Goal: Navigation & Orientation: Find specific page/section

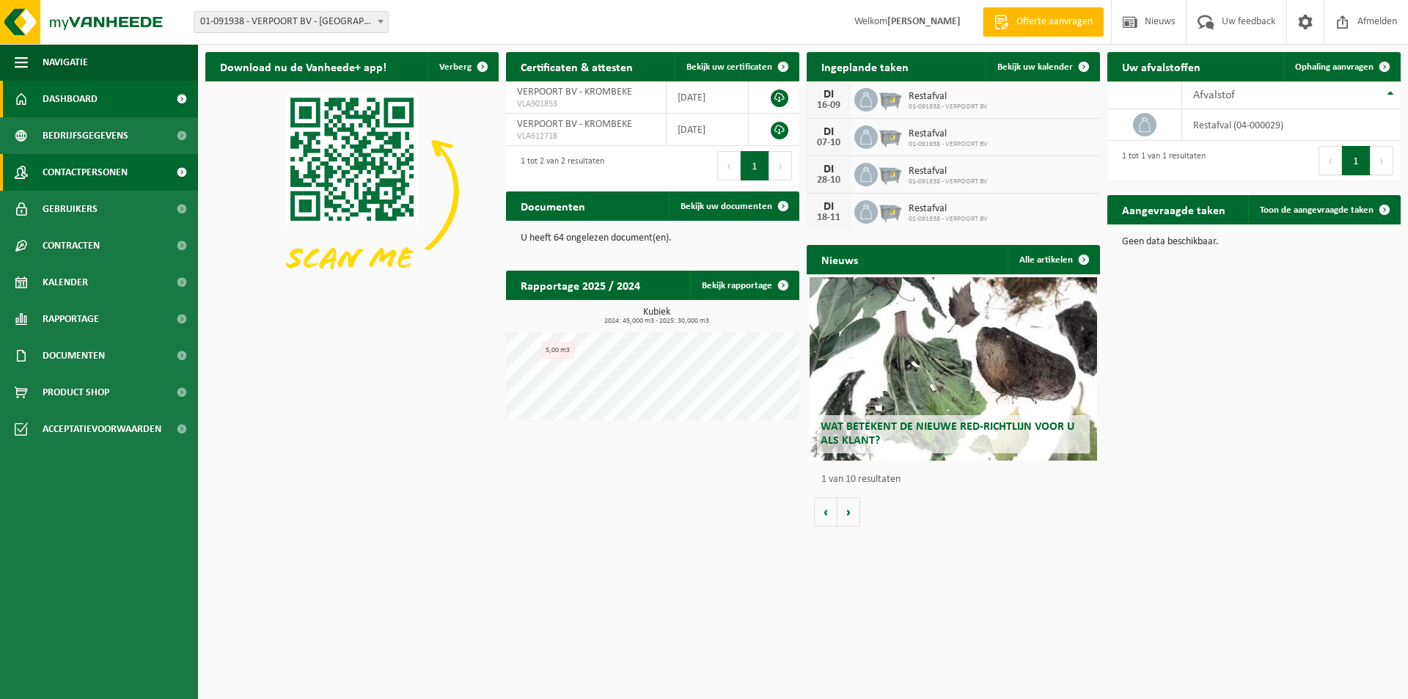
click at [73, 170] on span "Contactpersonen" at bounding box center [85, 172] width 85 height 37
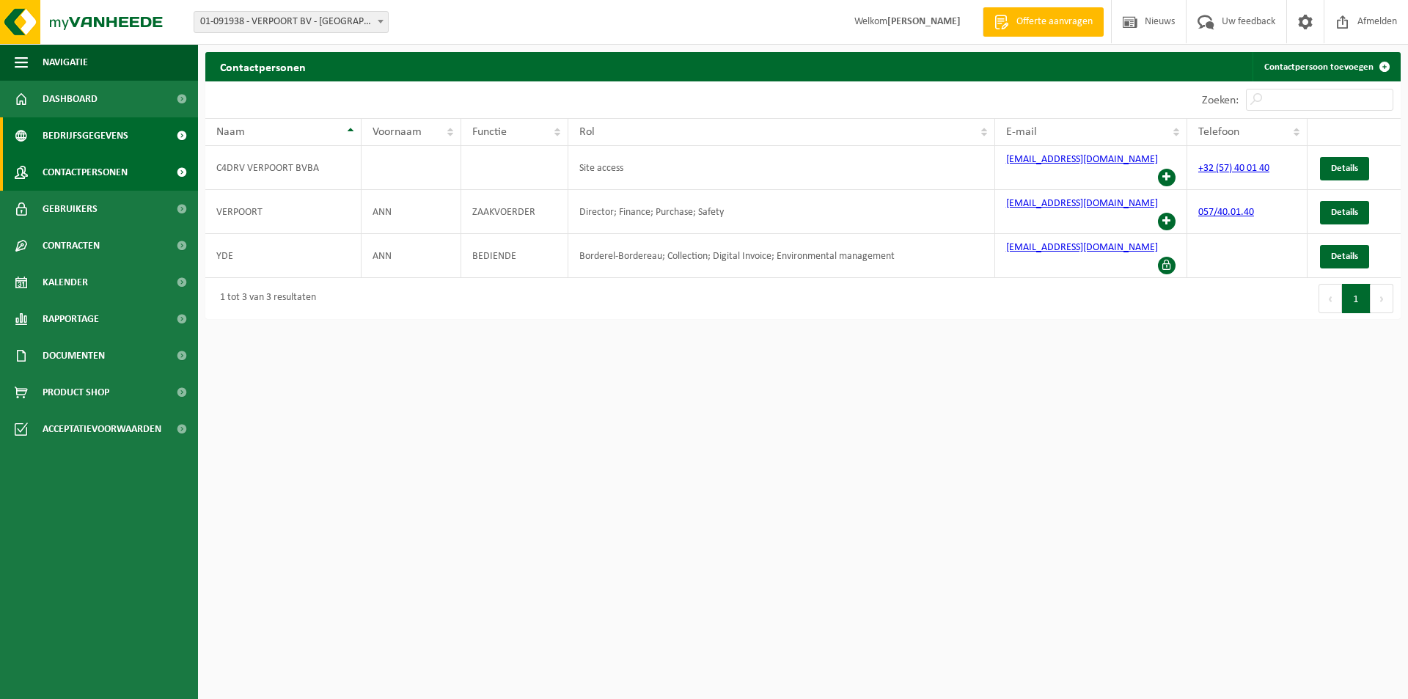
click at [82, 137] on span "Bedrijfsgegevens" at bounding box center [86, 135] width 86 height 37
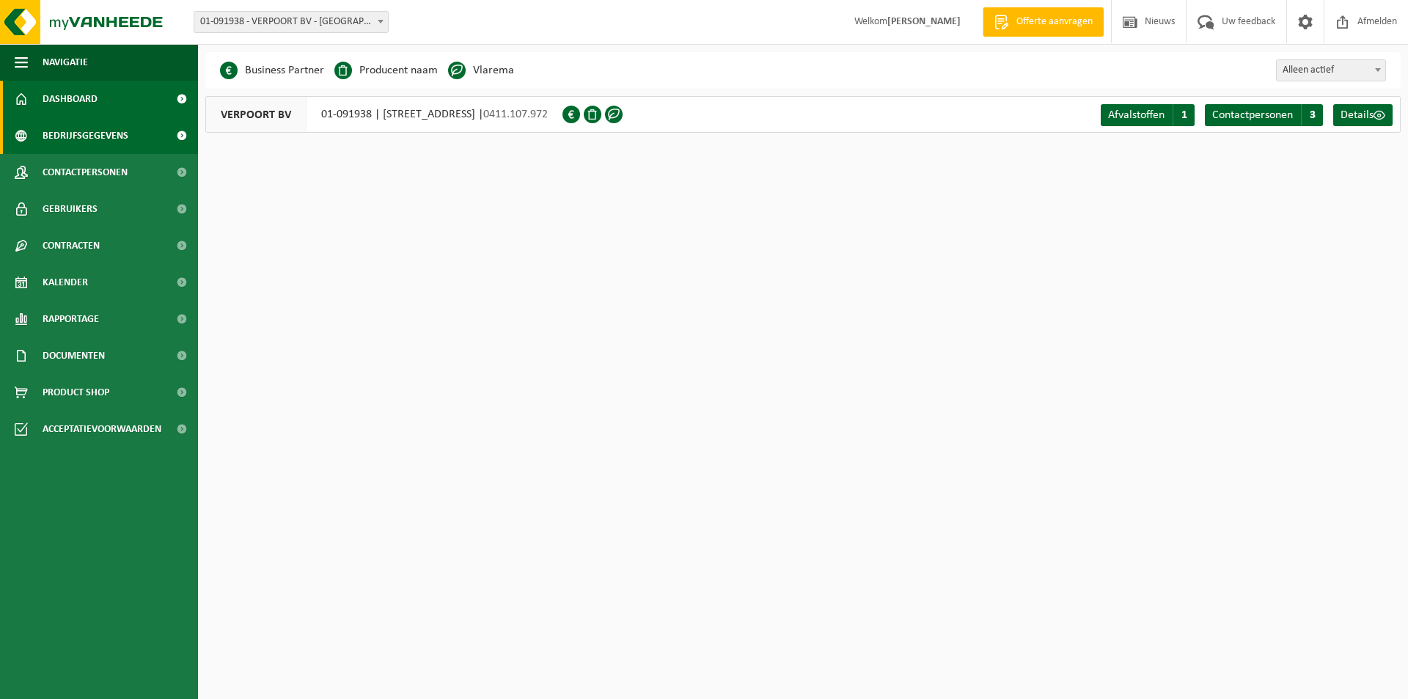
click at [68, 101] on span "Dashboard" at bounding box center [70, 99] width 55 height 37
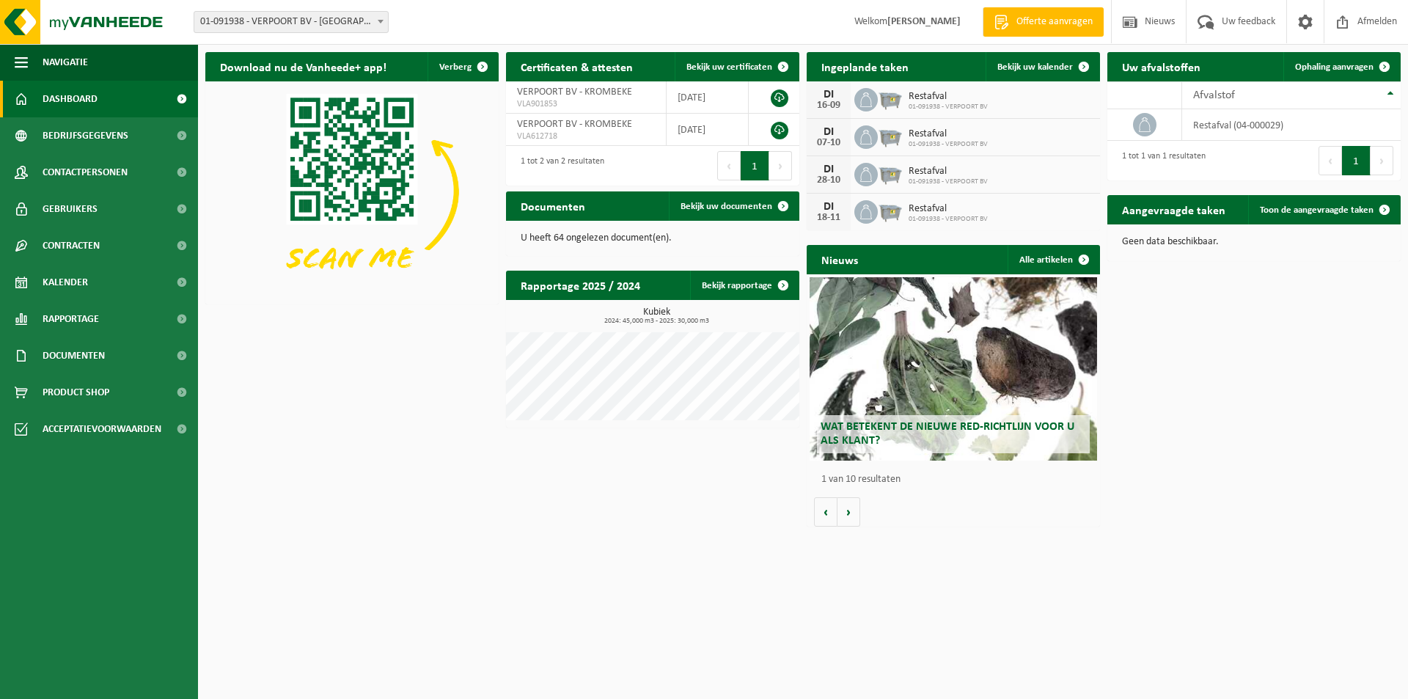
click at [964, 355] on div "Wat betekent de nieuwe RED-richtlijn voor u als klant?" at bounding box center [953, 368] width 287 height 183
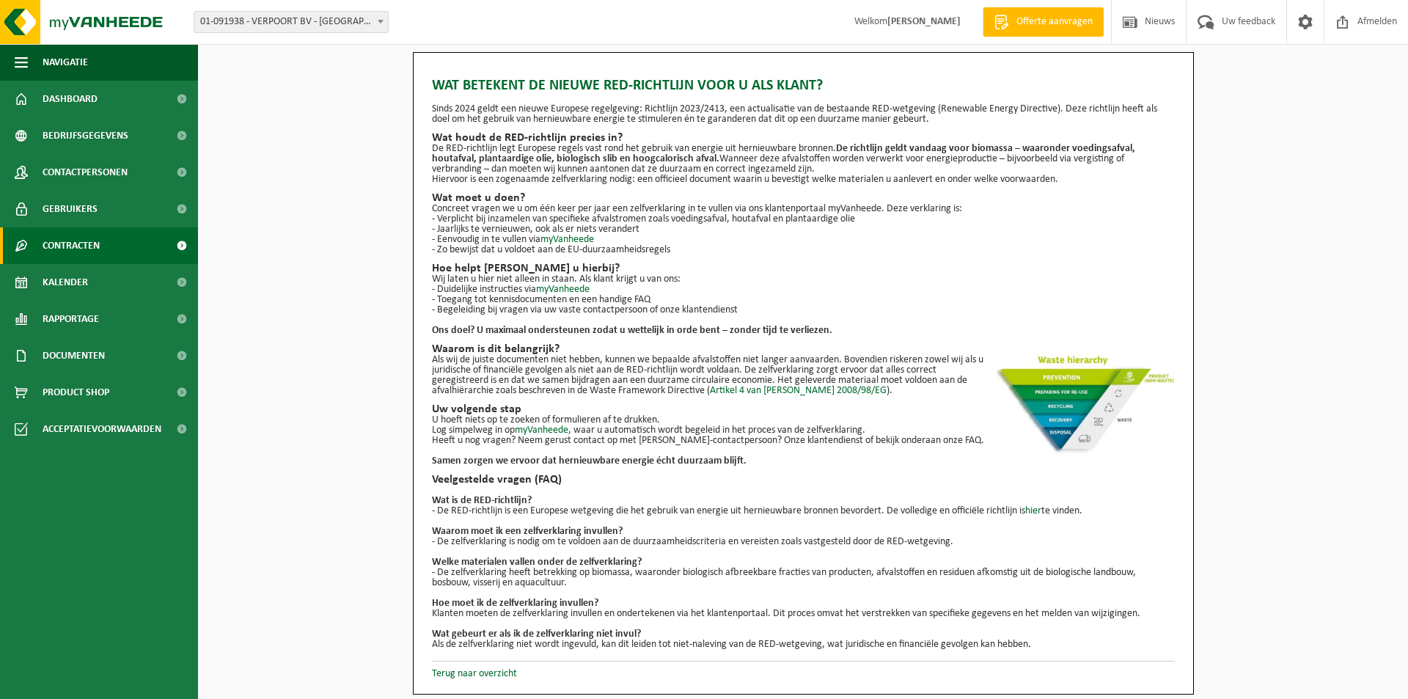
click at [56, 240] on span "Contracten" at bounding box center [71, 245] width 57 height 37
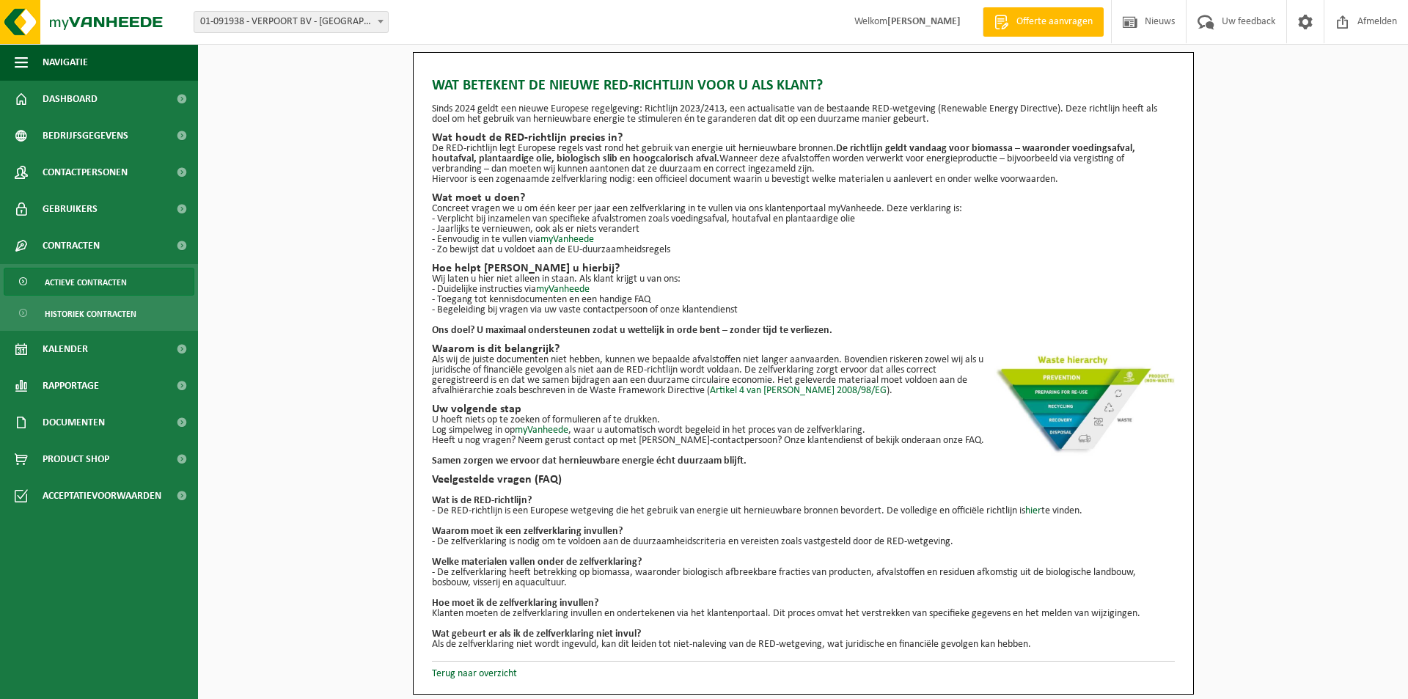
click at [59, 282] on span "Actieve contracten" at bounding box center [86, 282] width 82 height 28
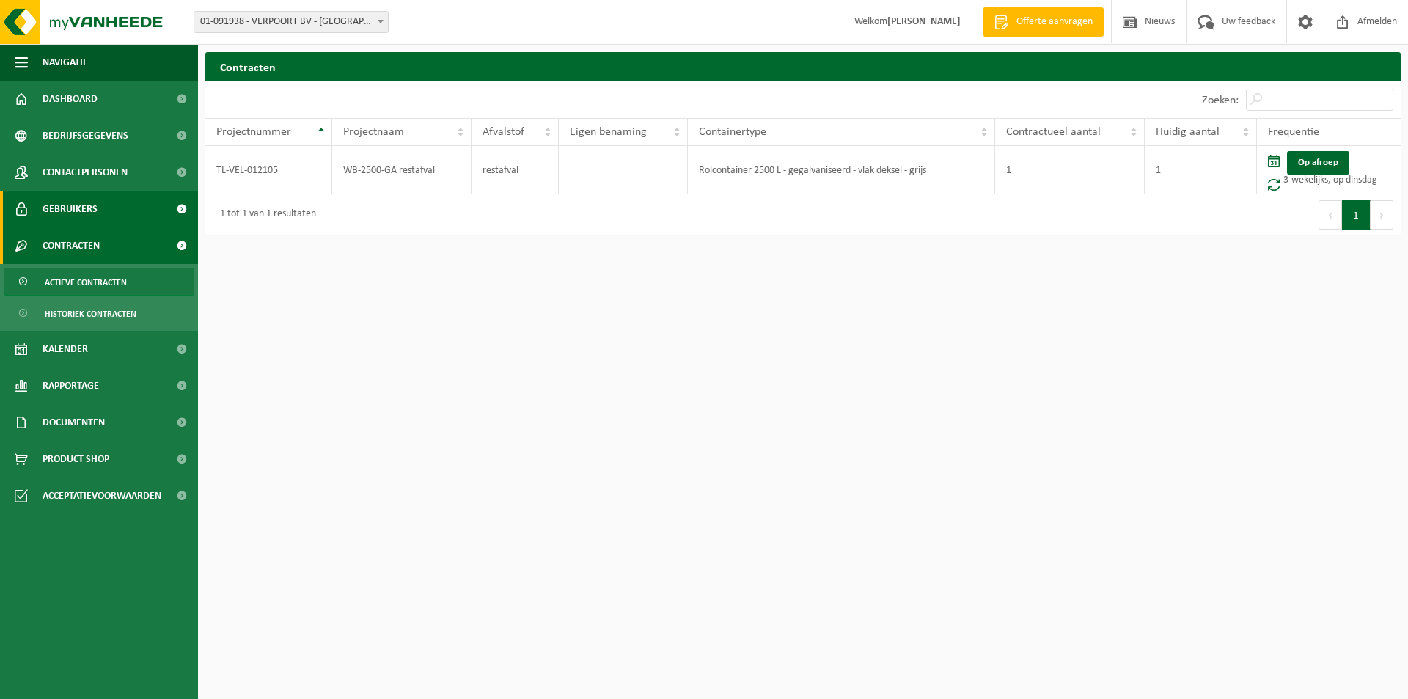
click at [80, 207] on span "Gebruikers" at bounding box center [70, 209] width 55 height 37
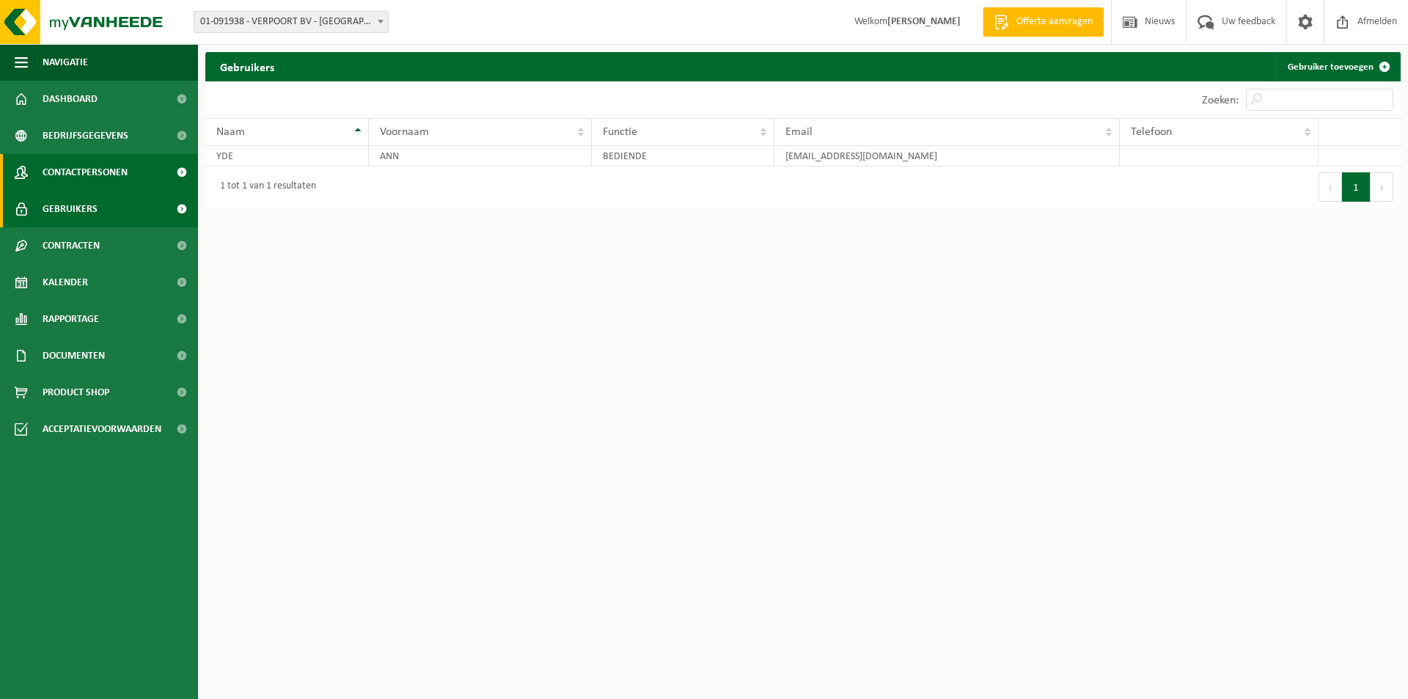
click at [78, 168] on span "Contactpersonen" at bounding box center [85, 172] width 85 height 37
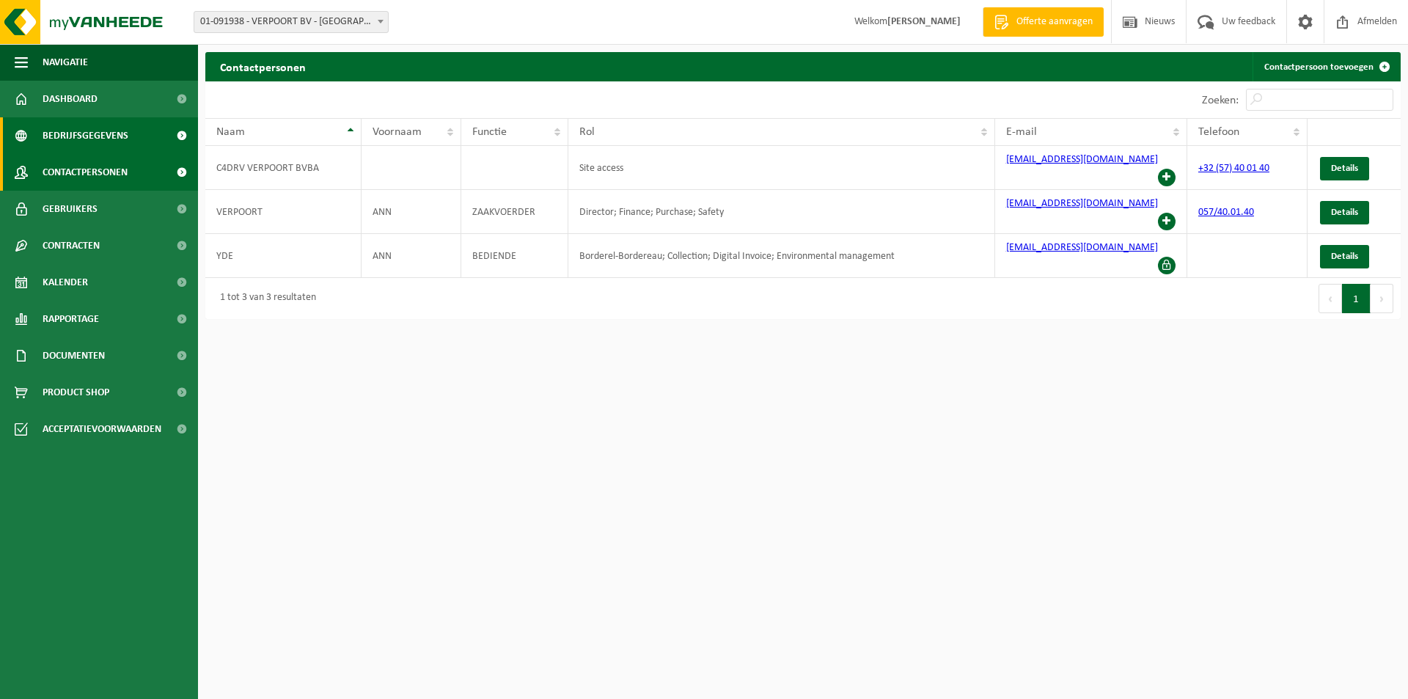
click at [59, 133] on span "Bedrijfsgegevens" at bounding box center [86, 135] width 86 height 37
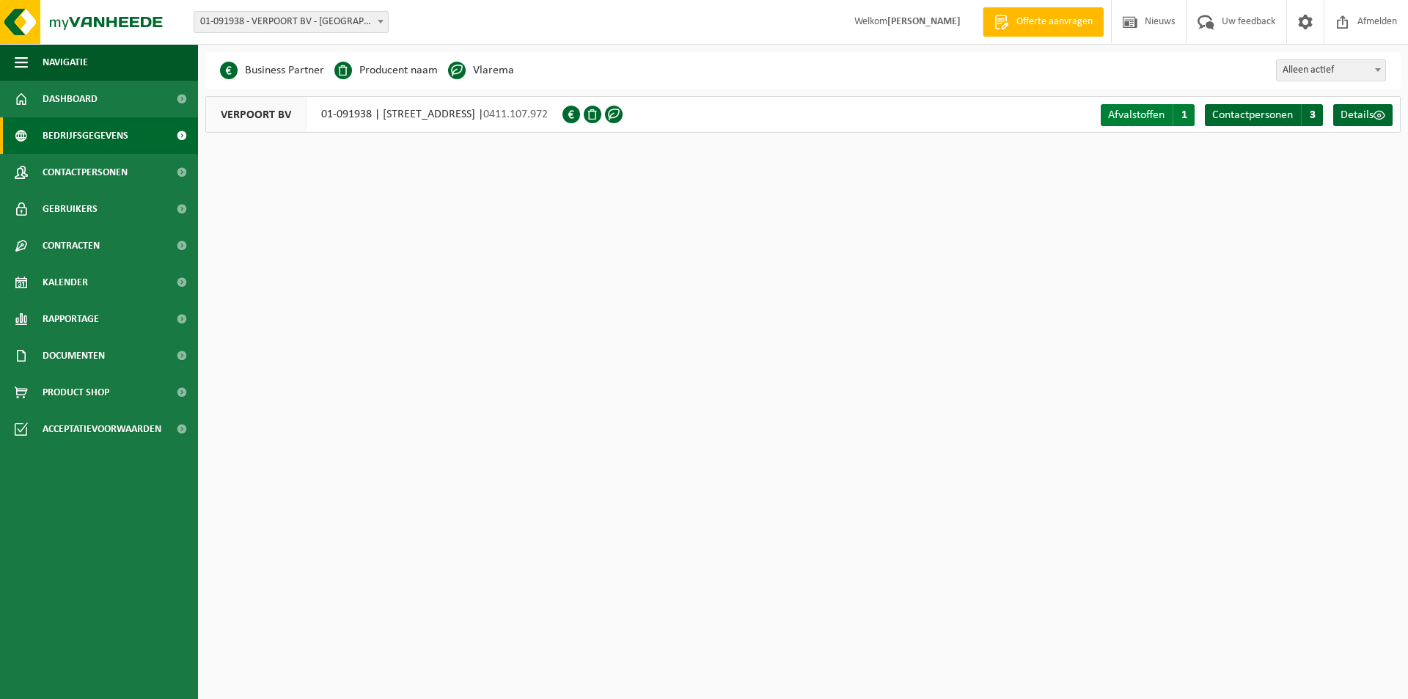
click at [1149, 117] on span "Afvalstoffen" at bounding box center [1136, 115] width 56 height 12
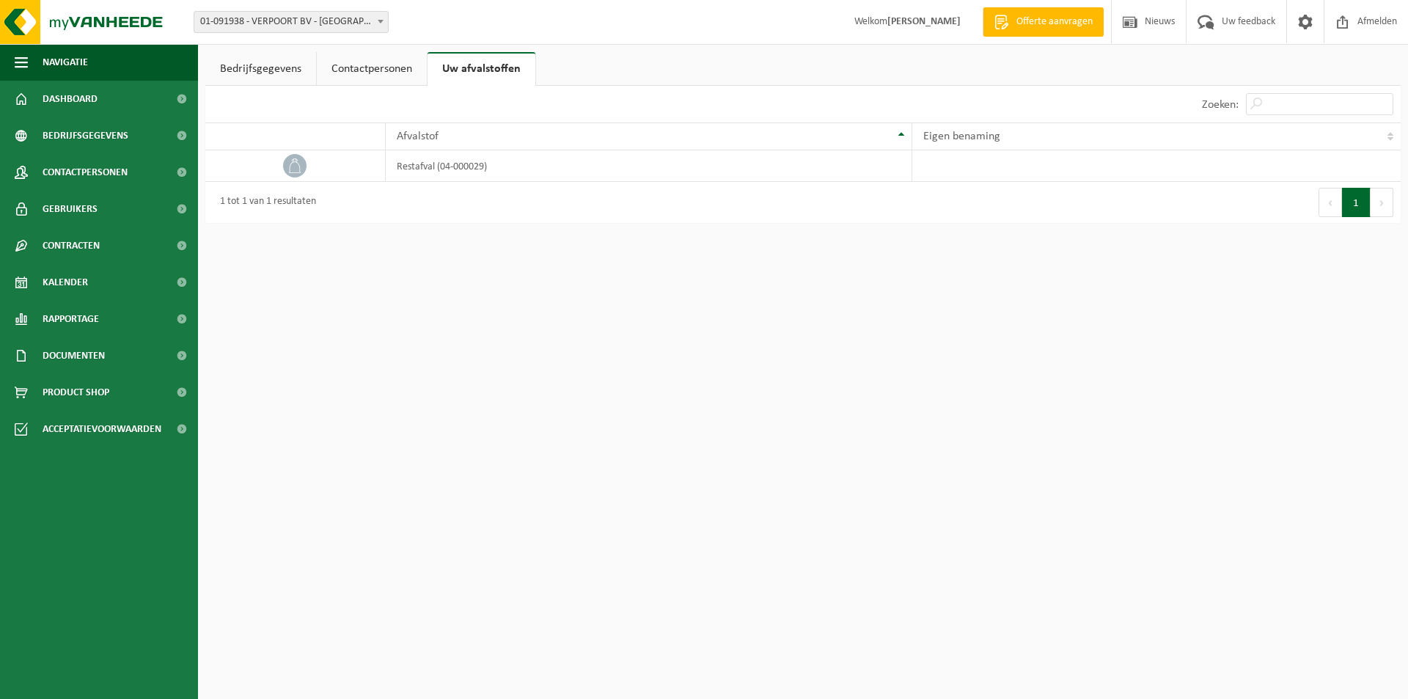
click at [374, 72] on link "Contactpersonen" at bounding box center [372, 69] width 110 height 34
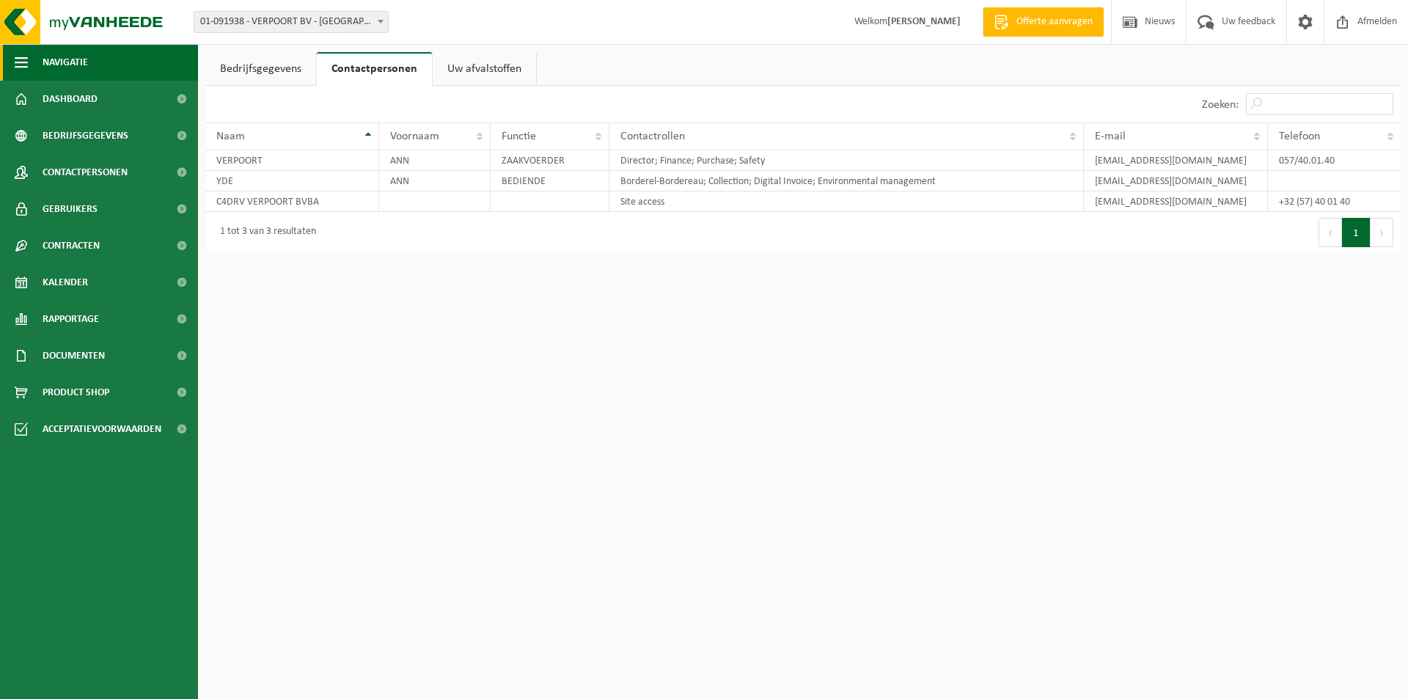
click at [18, 67] on span "button" at bounding box center [21, 62] width 13 height 37
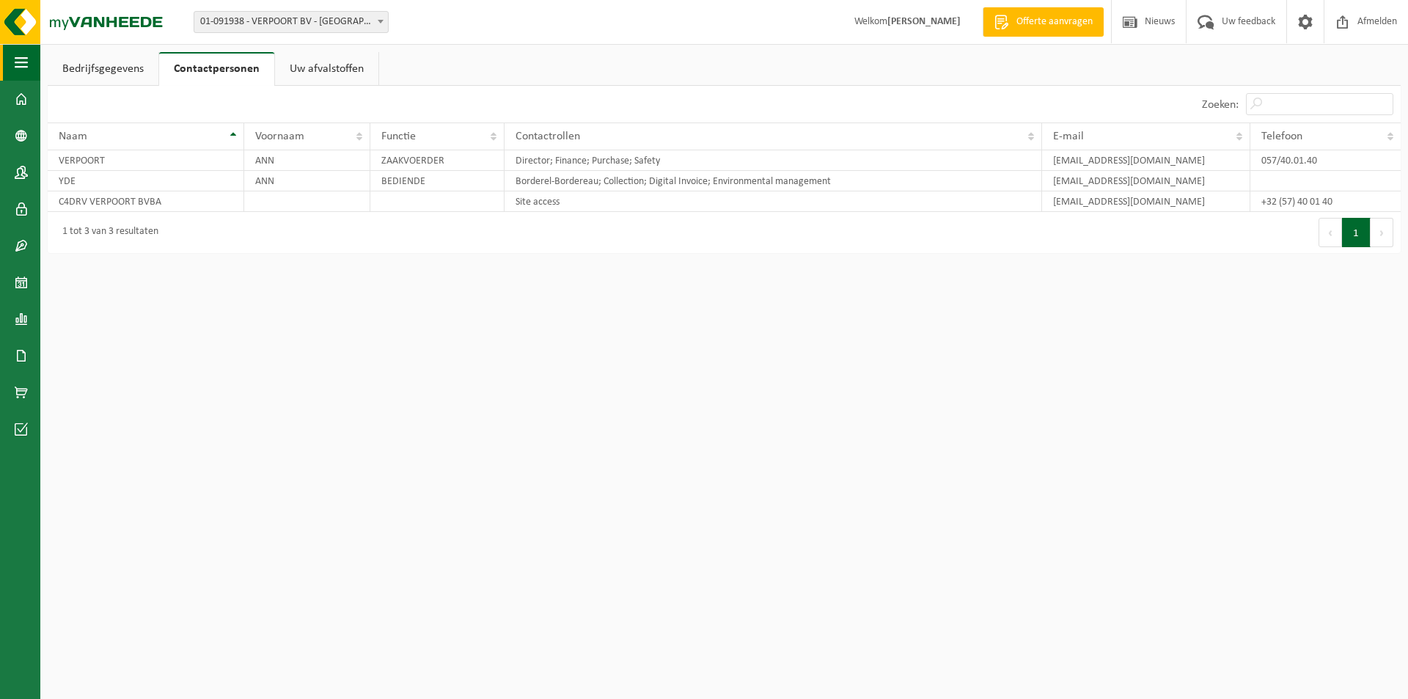
click at [19, 67] on span "button" at bounding box center [21, 62] width 13 height 37
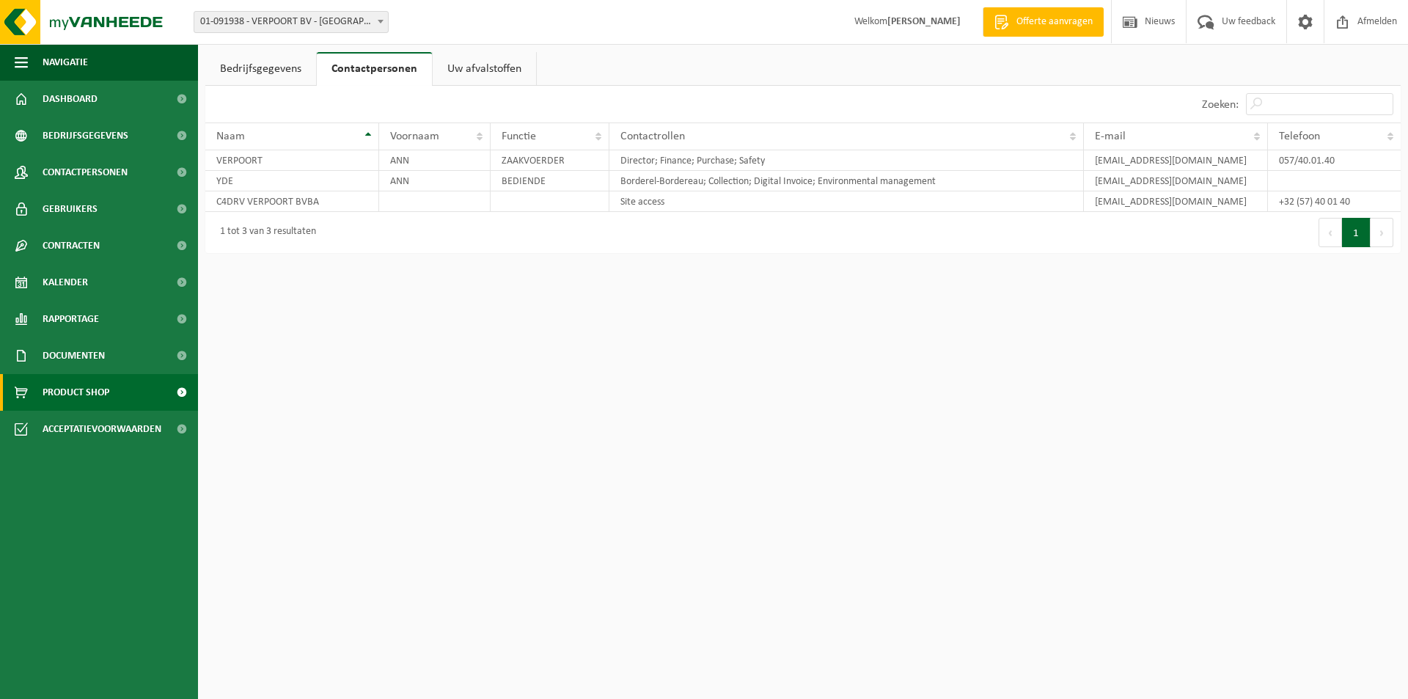
click at [84, 388] on span "Product Shop" at bounding box center [76, 392] width 67 height 37
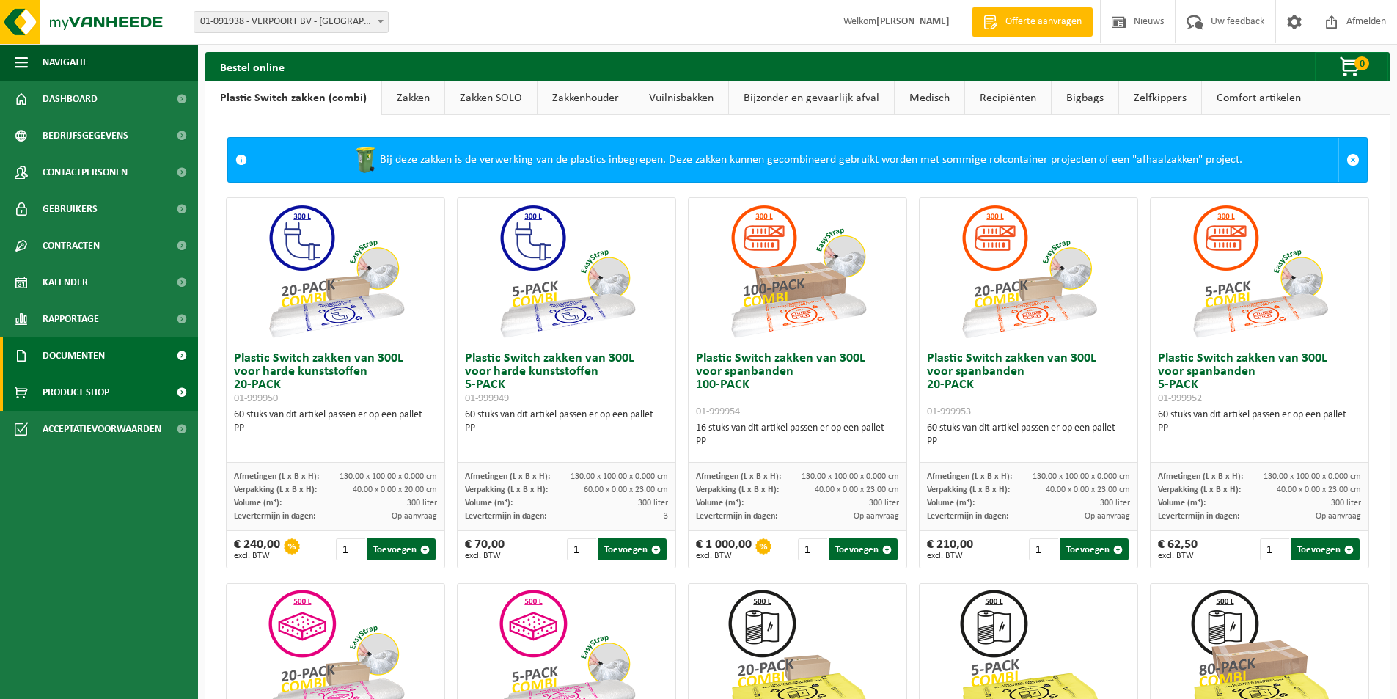
click at [102, 355] on span "Documenten" at bounding box center [74, 355] width 62 height 37
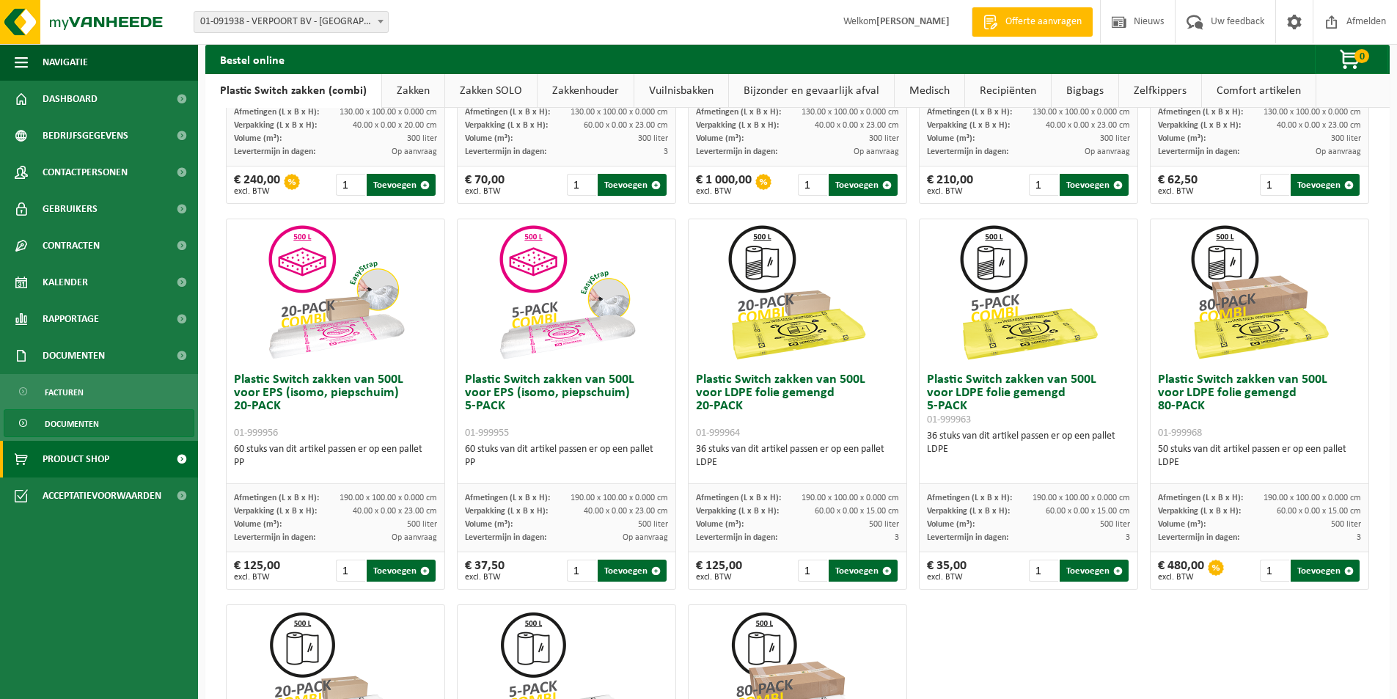
scroll to position [367, 0]
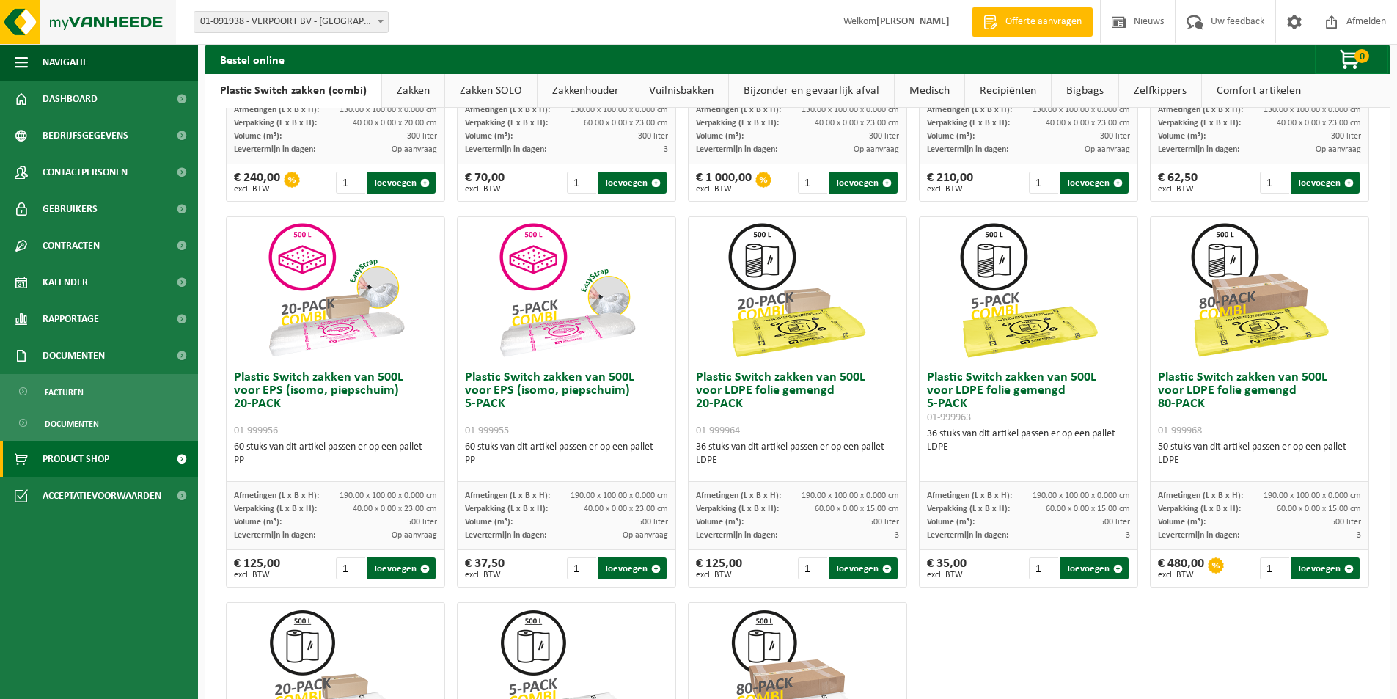
click at [16, 22] on img at bounding box center [88, 22] width 176 height 44
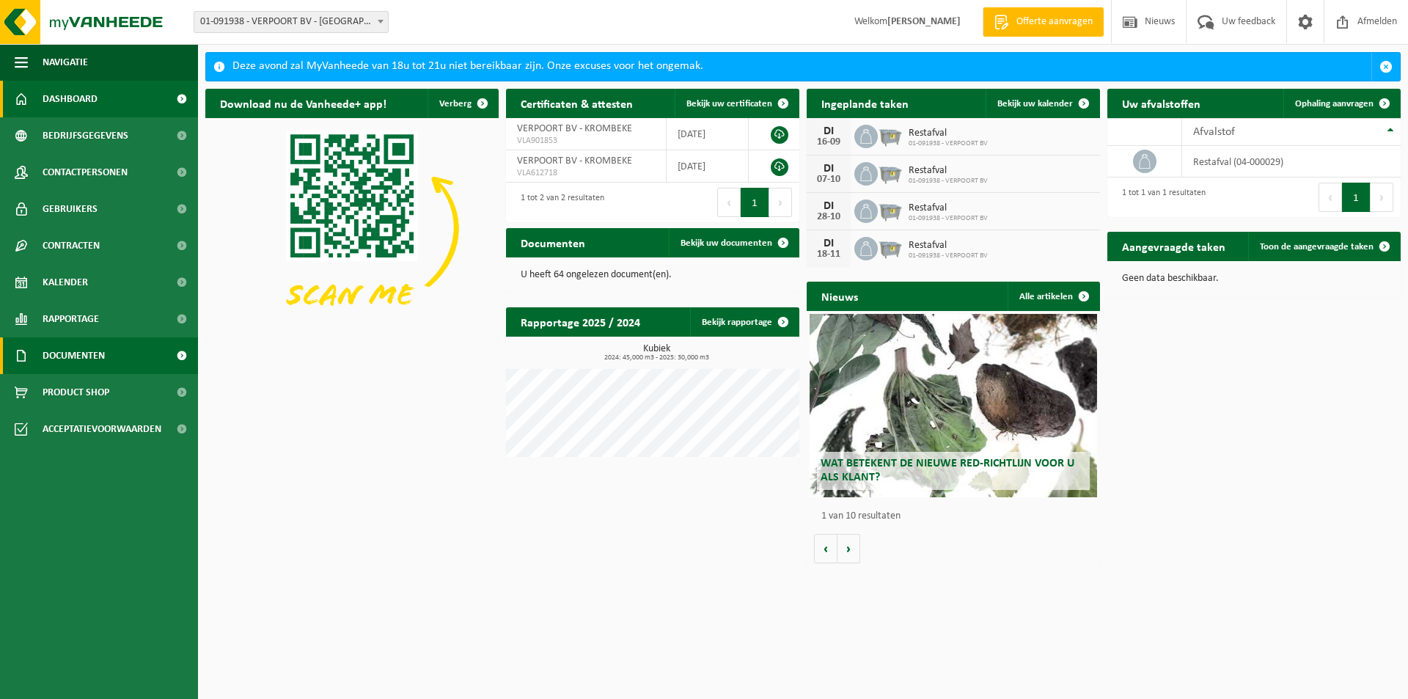
click at [62, 351] on span "Documenten" at bounding box center [74, 355] width 62 height 37
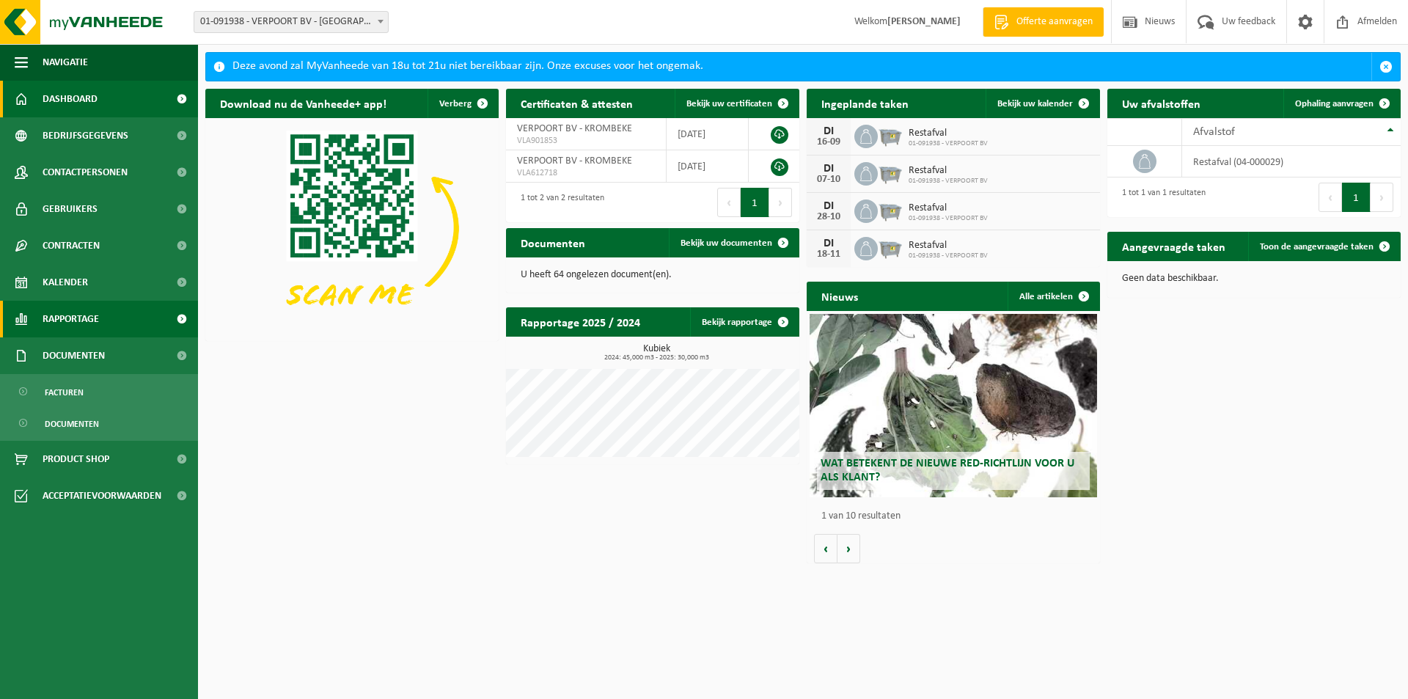
click at [62, 318] on span "Rapportage" at bounding box center [71, 319] width 56 height 37
